Goal: Task Accomplishment & Management: Manage account settings

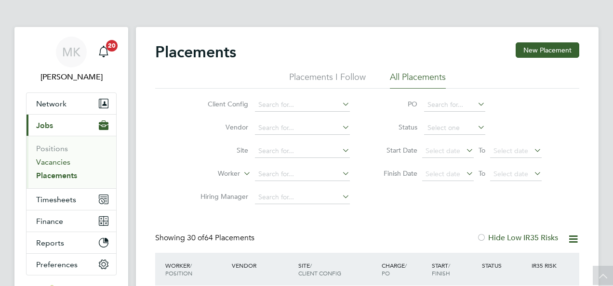
click at [61, 158] on link "Vacancies" at bounding box center [53, 162] width 34 height 9
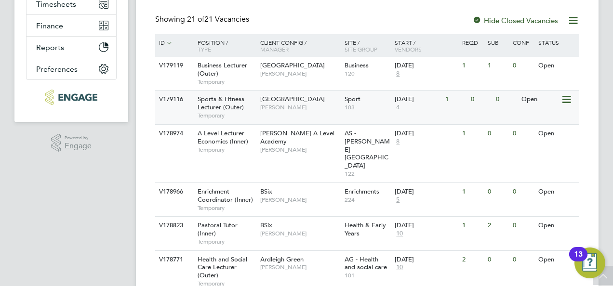
scroll to position [216, 0]
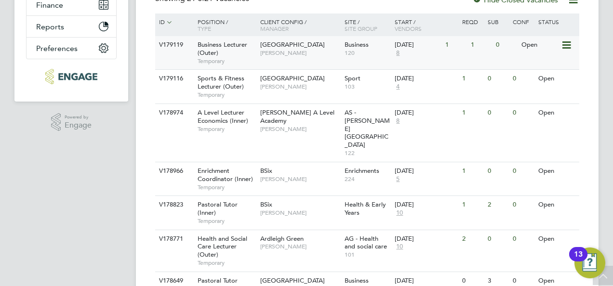
click at [285, 46] on span "Havering Sixth Form Campus" at bounding box center [292, 44] width 65 height 8
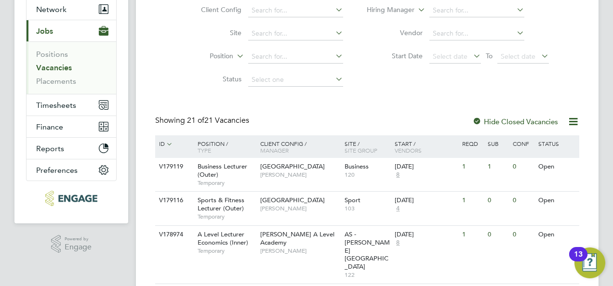
scroll to position [96, 0]
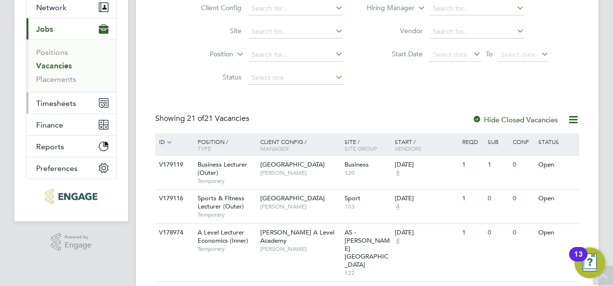
click at [73, 105] on span "Timesheets" at bounding box center [56, 103] width 40 height 9
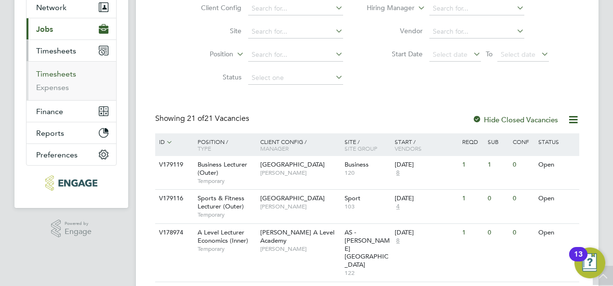
click at [71, 73] on link "Timesheets" at bounding box center [56, 73] width 40 height 9
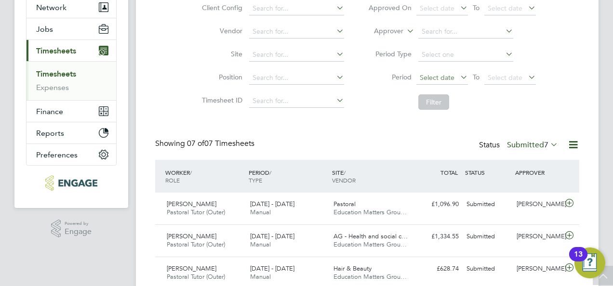
click at [444, 74] on span "Select date" at bounding box center [437, 77] width 35 height 9
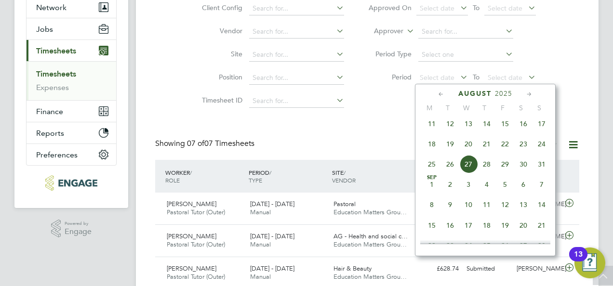
click at [435, 148] on span "18" at bounding box center [431, 144] width 18 height 18
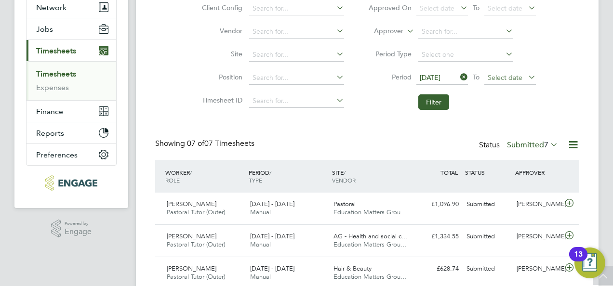
click at [499, 80] on span "Select date" at bounding box center [505, 77] width 35 height 9
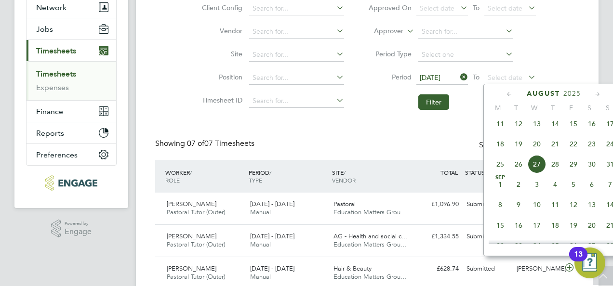
click at [607, 147] on span "24" at bounding box center [610, 144] width 18 height 18
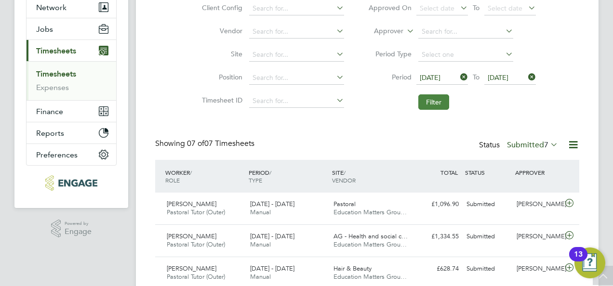
click at [441, 102] on button "Filter" at bounding box center [433, 101] width 31 height 15
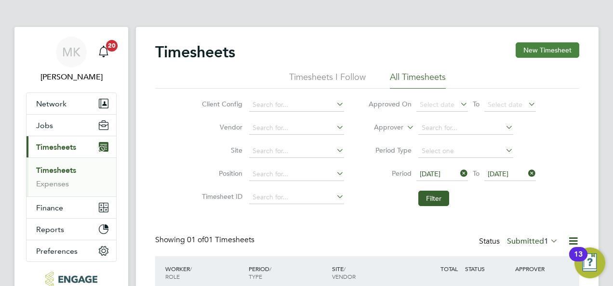
click at [552, 49] on button "New Timesheet" at bounding box center [547, 49] width 64 height 15
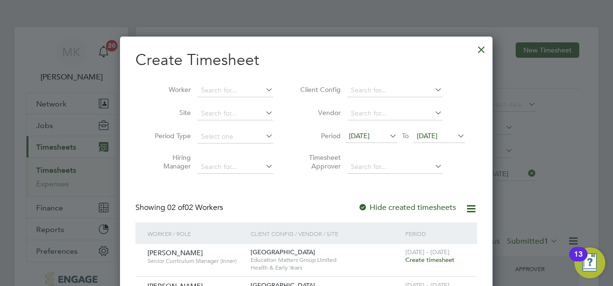
click at [369, 135] on span "13 Aug 2025" at bounding box center [359, 136] width 21 height 9
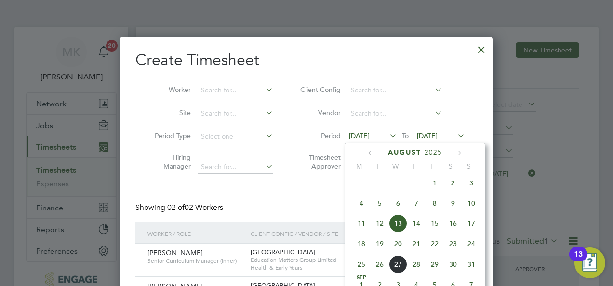
click at [364, 251] on span "18" at bounding box center [361, 244] width 18 height 18
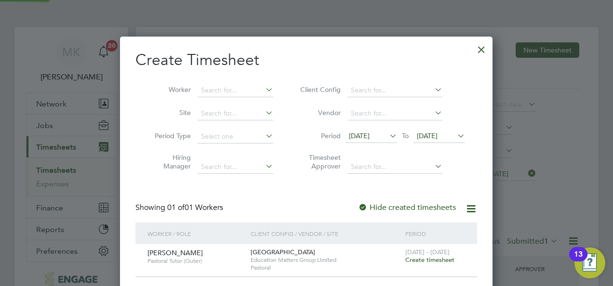
click at [433, 137] on span "20 Aug 2025" at bounding box center [427, 136] width 21 height 9
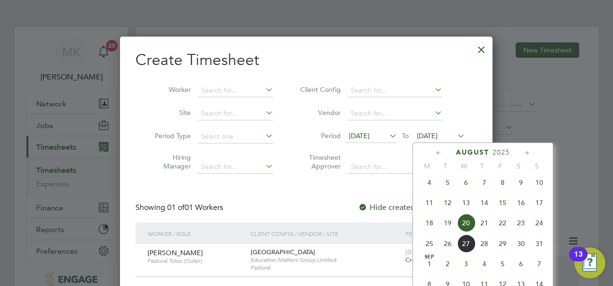
click at [541, 227] on span "24" at bounding box center [539, 223] width 18 height 18
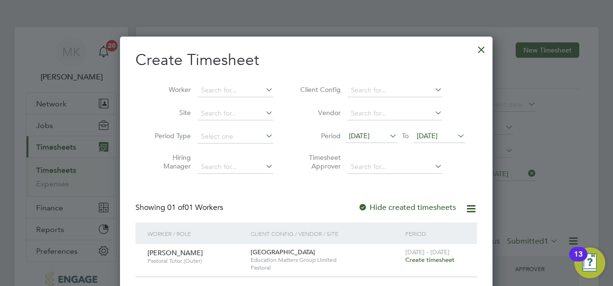
click at [481, 51] on div at bounding box center [481, 47] width 17 height 17
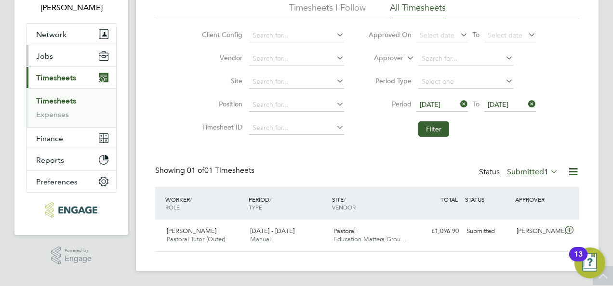
click at [50, 57] on span "Jobs" at bounding box center [44, 56] width 17 height 9
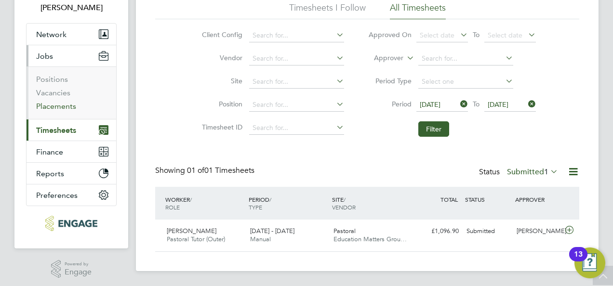
click at [61, 107] on link "Placements" at bounding box center [56, 106] width 40 height 9
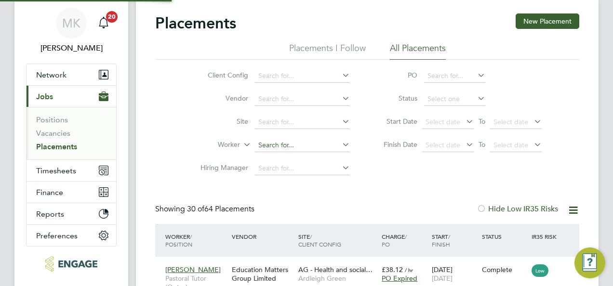
click at [267, 139] on input at bounding box center [302, 145] width 95 height 13
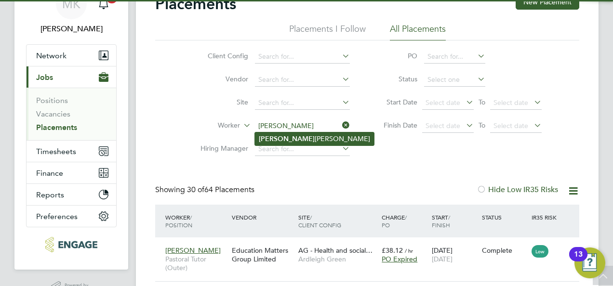
click at [296, 139] on li "Cathy Bowdren" at bounding box center [314, 138] width 119 height 13
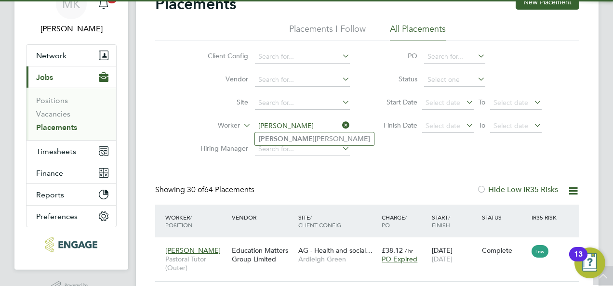
type input "Cathy Bowdren"
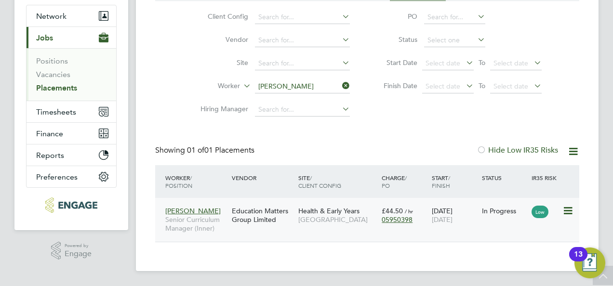
click at [564, 211] on icon at bounding box center [567, 211] width 10 height 12
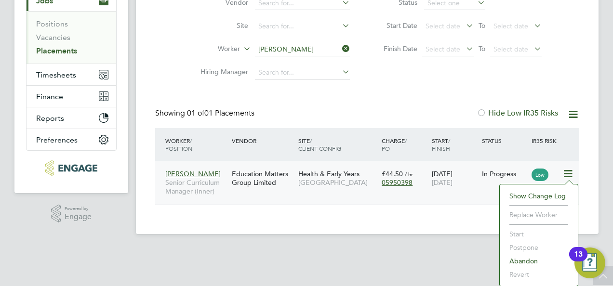
click at [432, 225] on div "Placements New Placement Placements I Follow All Placements Client Config Vendo…" at bounding box center [367, 68] width 462 height 332
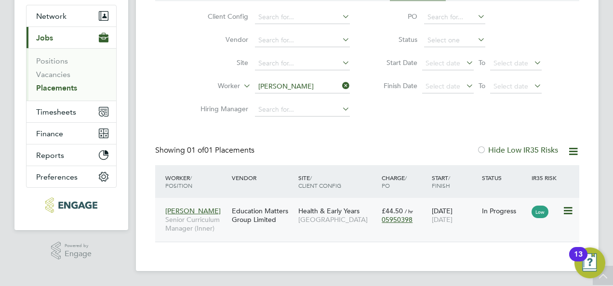
click at [216, 212] on span "Catherine Bowdren" at bounding box center [192, 211] width 55 height 9
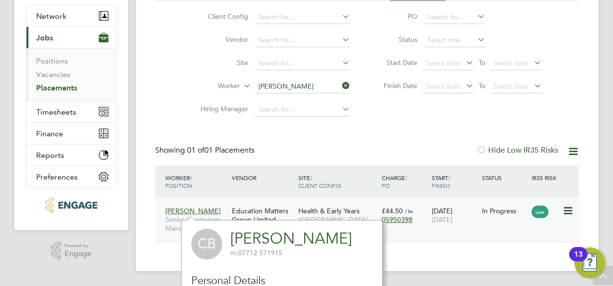
click at [273, 209] on div "Education Matters Group Limited" at bounding box center [262, 215] width 66 height 27
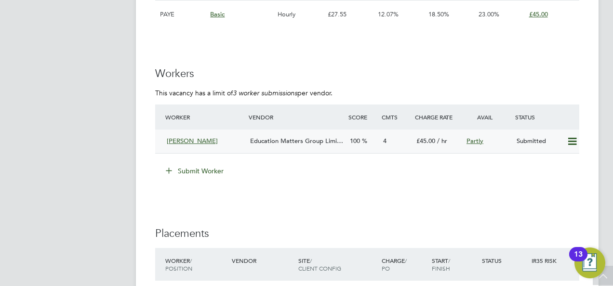
click at [267, 138] on span "Education Matters Group Limi…" at bounding box center [296, 141] width 93 height 8
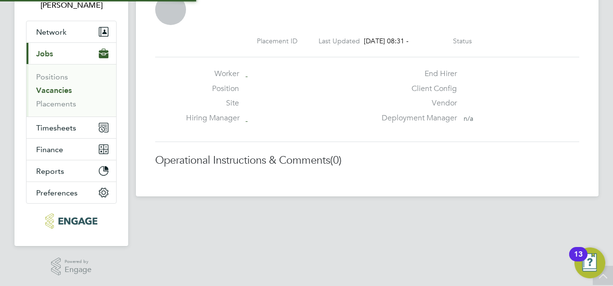
scroll to position [5, 5]
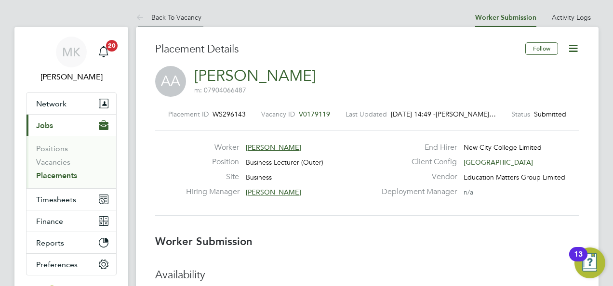
click at [193, 18] on link "Back To Vacancy" at bounding box center [169, 17] width 66 height 9
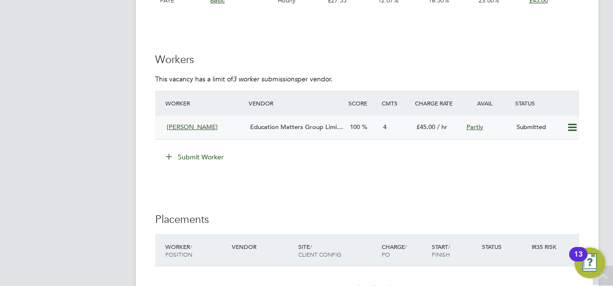
click at [309, 127] on span "Education Matters Group Limi…" at bounding box center [296, 127] width 93 height 8
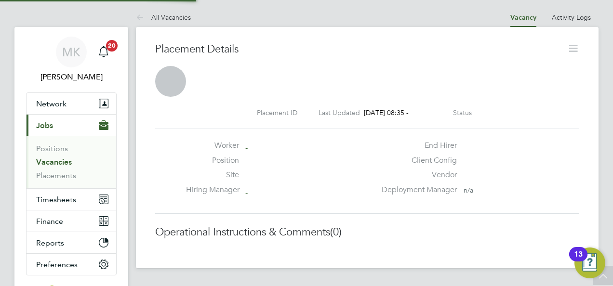
scroll to position [15, 190]
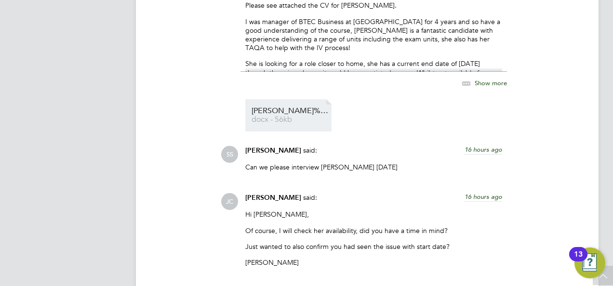
click at [297, 114] on span "Abigail%20CV%20-%20Business" at bounding box center [289, 110] width 77 height 7
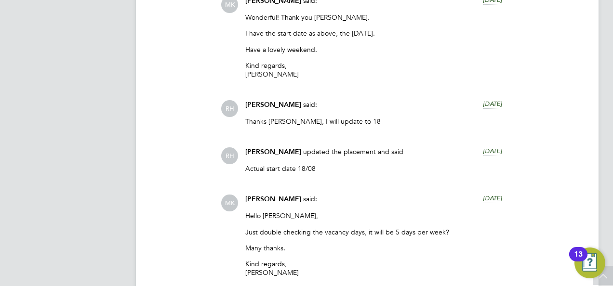
click at [211, 235] on div "Operational Instructions & Comments (17) RH Rufena Haque said: 23 days ago Hi M…" at bounding box center [367, 149] width 424 height 1472
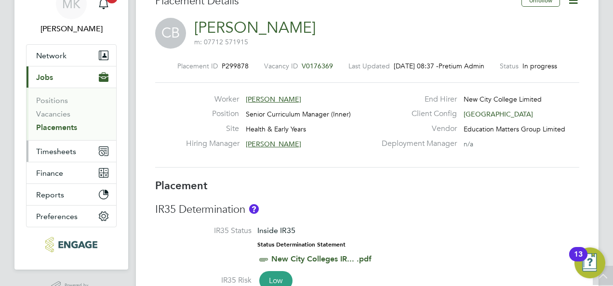
click at [57, 147] on span "Timesheets" at bounding box center [56, 151] width 40 height 9
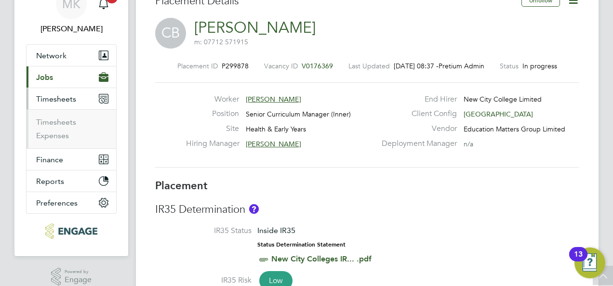
click at [66, 117] on ul "Timesheets Expenses" at bounding box center [71, 128] width 90 height 39
click at [64, 119] on link "Timesheets" at bounding box center [56, 122] width 40 height 9
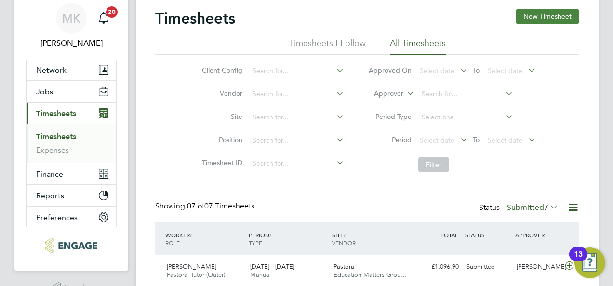
click at [536, 16] on button "New Timesheet" at bounding box center [547, 16] width 64 height 15
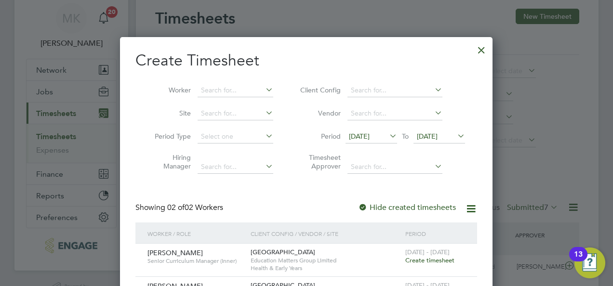
click at [376, 141] on span "13 Aug 2025" at bounding box center [371, 137] width 52 height 13
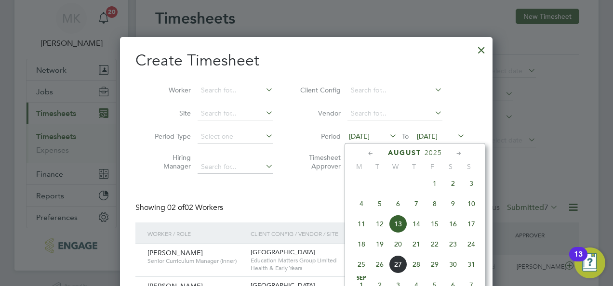
click at [357, 206] on span "4" at bounding box center [361, 204] width 18 height 18
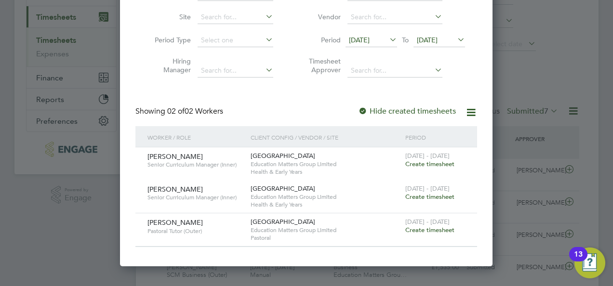
click at [349, 260] on div "Create Timesheet Worker Site Period Type Hiring Manager Client Config Vendor Pe…" at bounding box center [306, 104] width 372 height 326
click at [516, 74] on div at bounding box center [306, 143] width 613 height 286
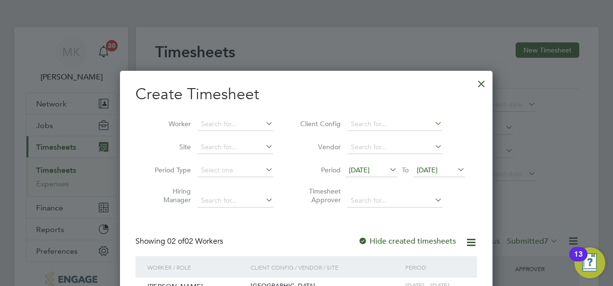
click at [484, 84] on div at bounding box center [481, 81] width 17 height 17
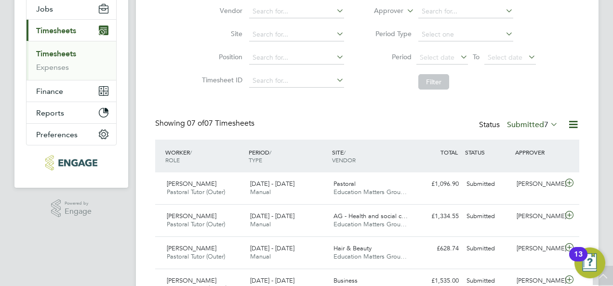
click at [458, 57] on icon at bounding box center [458, 56] width 0 height 13
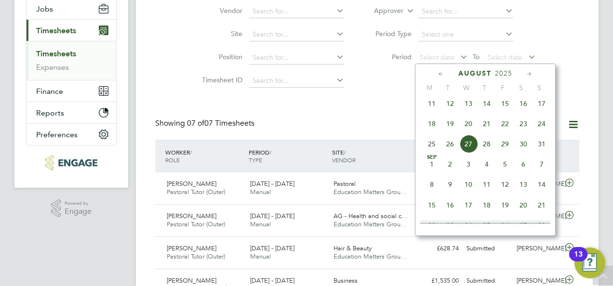
click at [433, 130] on span "18" at bounding box center [431, 124] width 18 height 18
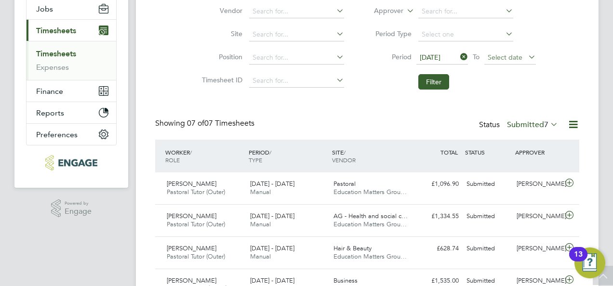
click at [498, 52] on span "Select date" at bounding box center [510, 58] width 52 height 13
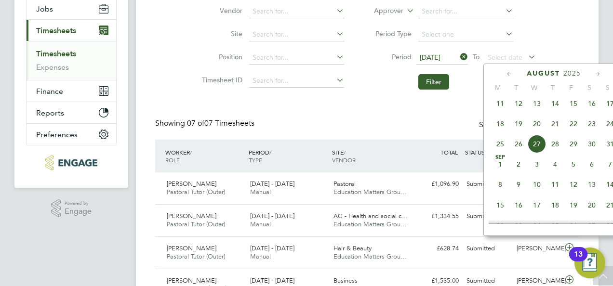
click at [610, 125] on span "24" at bounding box center [610, 124] width 18 height 18
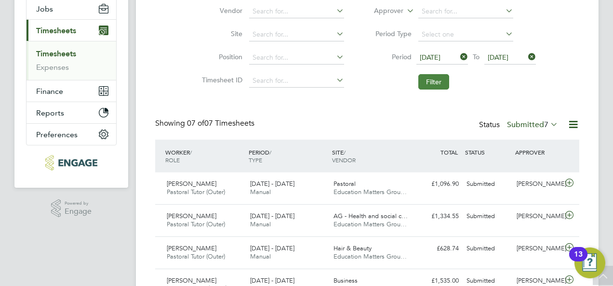
click at [433, 79] on button "Filter" at bounding box center [433, 81] width 31 height 15
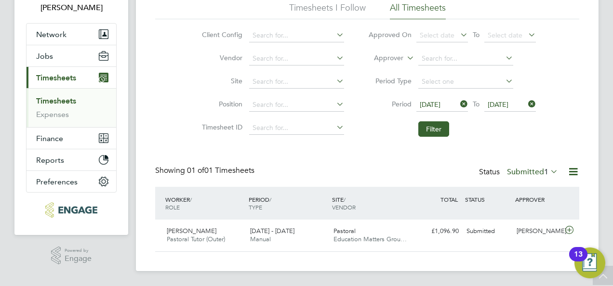
click at [541, 171] on label "Submitted 1" at bounding box center [532, 172] width 51 height 10
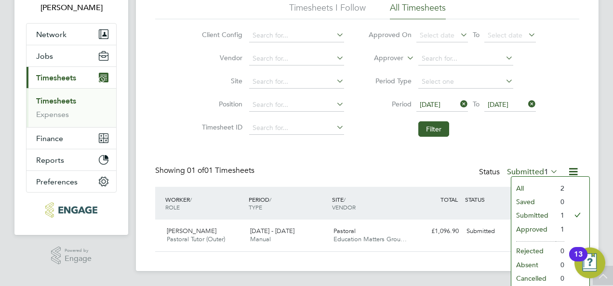
click at [566, 187] on li at bounding box center [576, 188] width 25 height 13
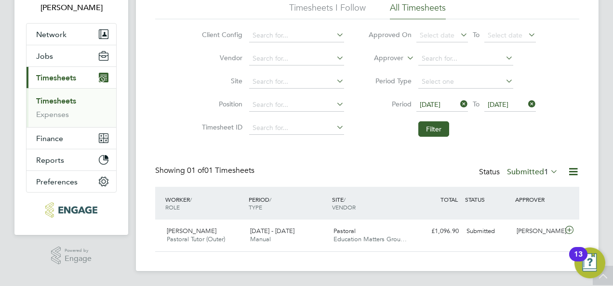
click at [519, 169] on label "Submitted 1" at bounding box center [532, 172] width 51 height 10
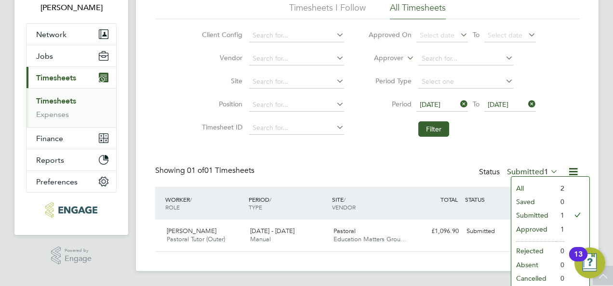
click at [519, 186] on li "All" at bounding box center [533, 188] width 44 height 13
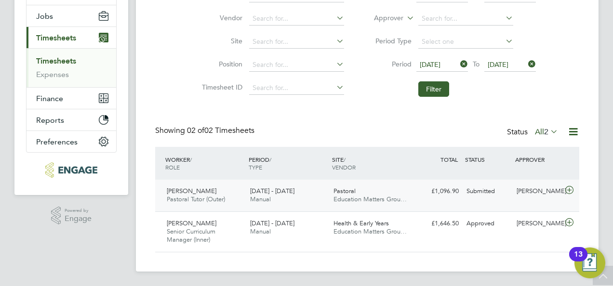
click at [564, 188] on icon at bounding box center [569, 190] width 12 height 8
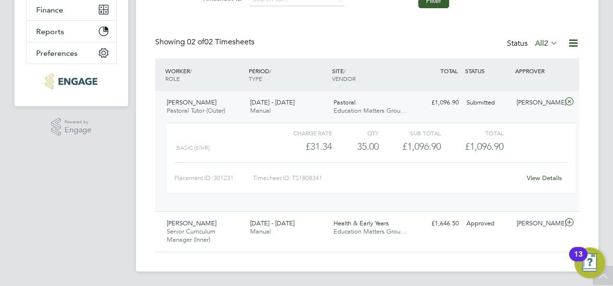
click at [535, 177] on link "View Details" at bounding box center [544, 178] width 35 height 8
click at [260, 224] on span "[DATE] - [DATE]" at bounding box center [272, 223] width 44 height 8
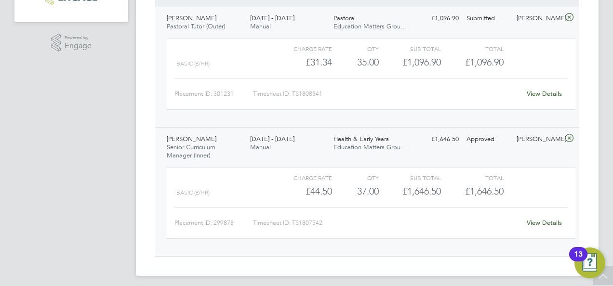
scroll to position [286, 0]
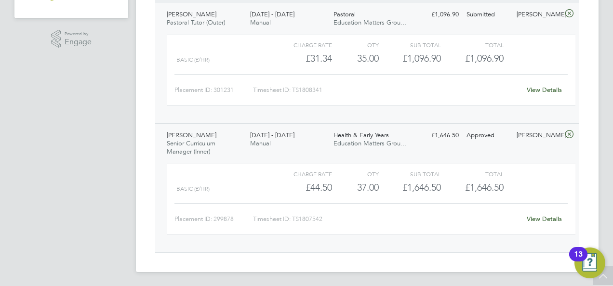
click at [532, 215] on link "View Details" at bounding box center [544, 219] width 35 height 8
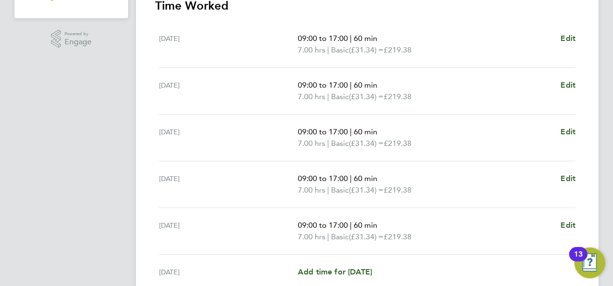
scroll to position [337, 0]
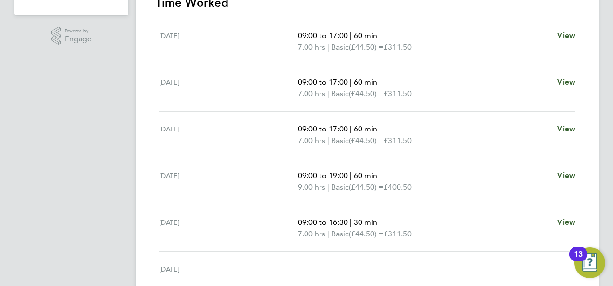
scroll to position [3, 0]
